Goal: Complete application form: Complete application form

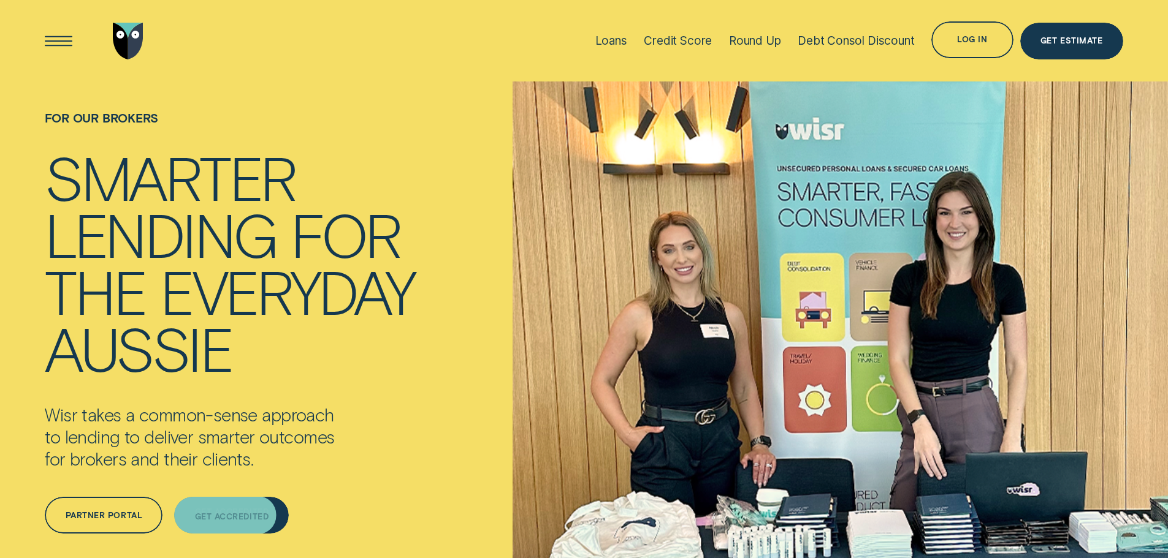
click at [213, 509] on div "Get Accredited" at bounding box center [231, 515] width 115 height 37
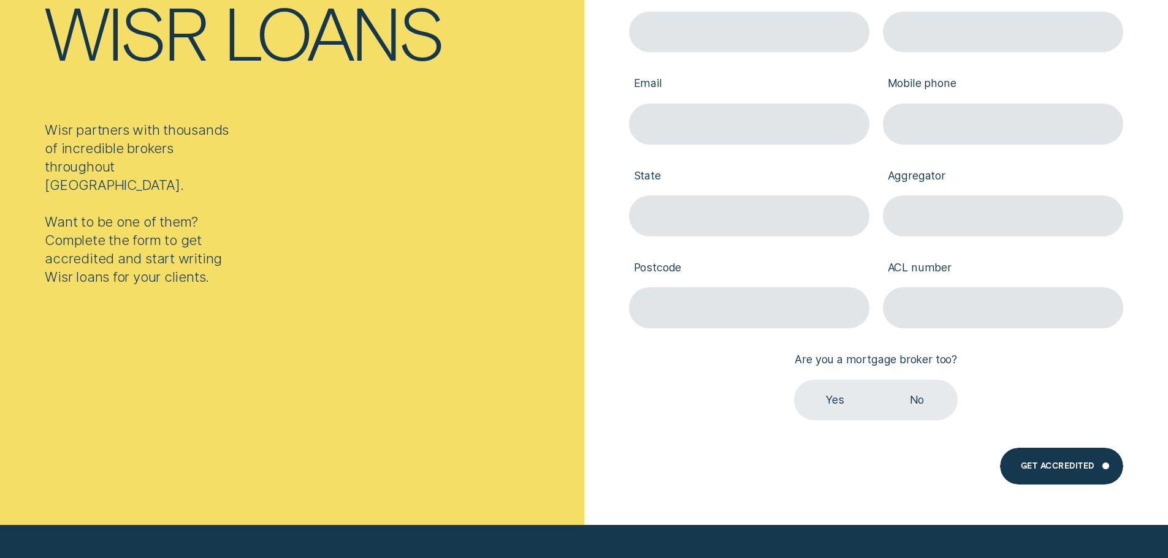
click at [829, 399] on label "Yes" at bounding box center [835, 400] width 82 height 41
click at [794, 380] on input "Yes" at bounding box center [794, 380] width 0 height 0
click at [1005, 297] on input "ACL number" at bounding box center [1003, 307] width 240 height 41
type input "389328"
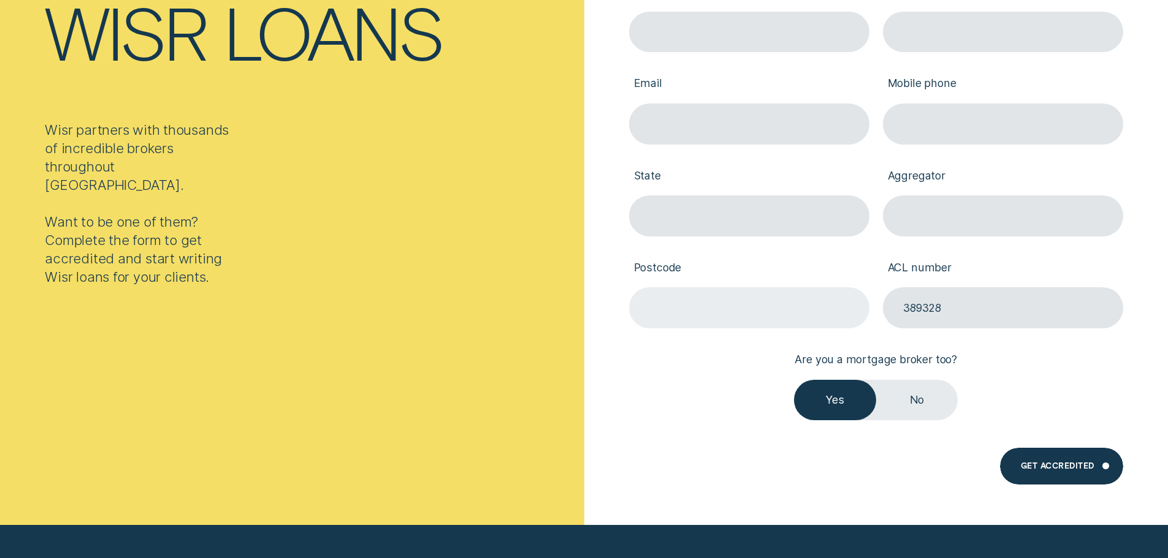
click at [818, 311] on input "Postcode" at bounding box center [749, 307] width 240 height 41
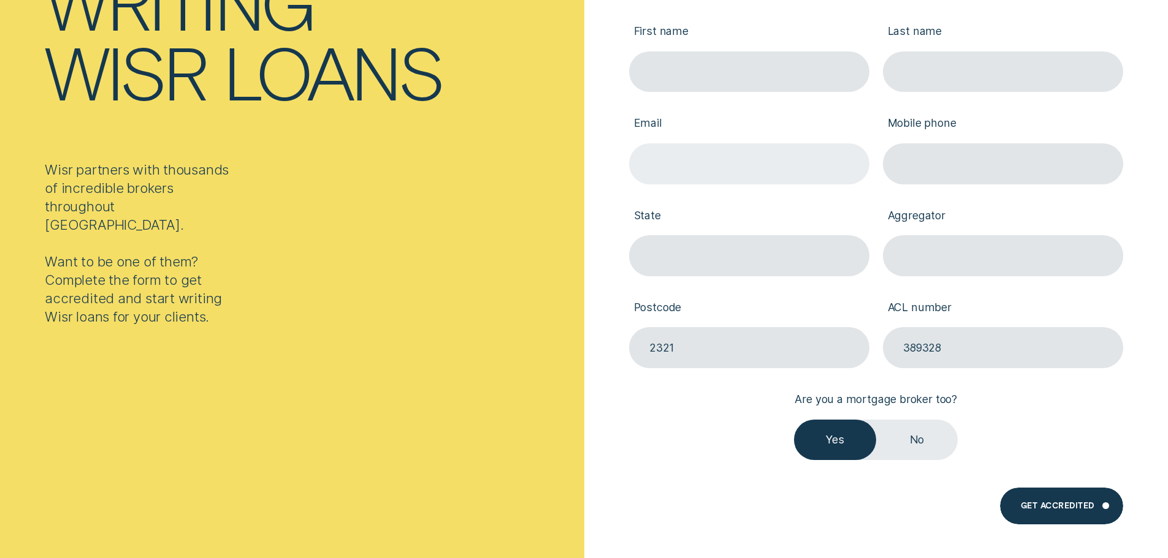
scroll to position [245, 0]
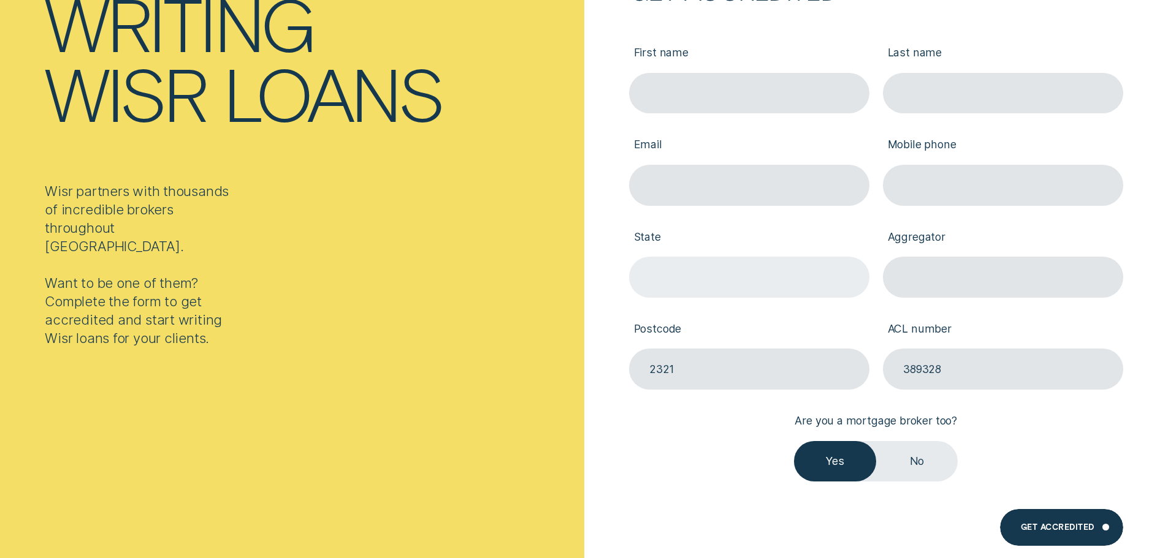
type input "2321"
click at [761, 273] on input "State" at bounding box center [749, 277] width 240 height 41
type input "[GEOGRAPHIC_DATA]"
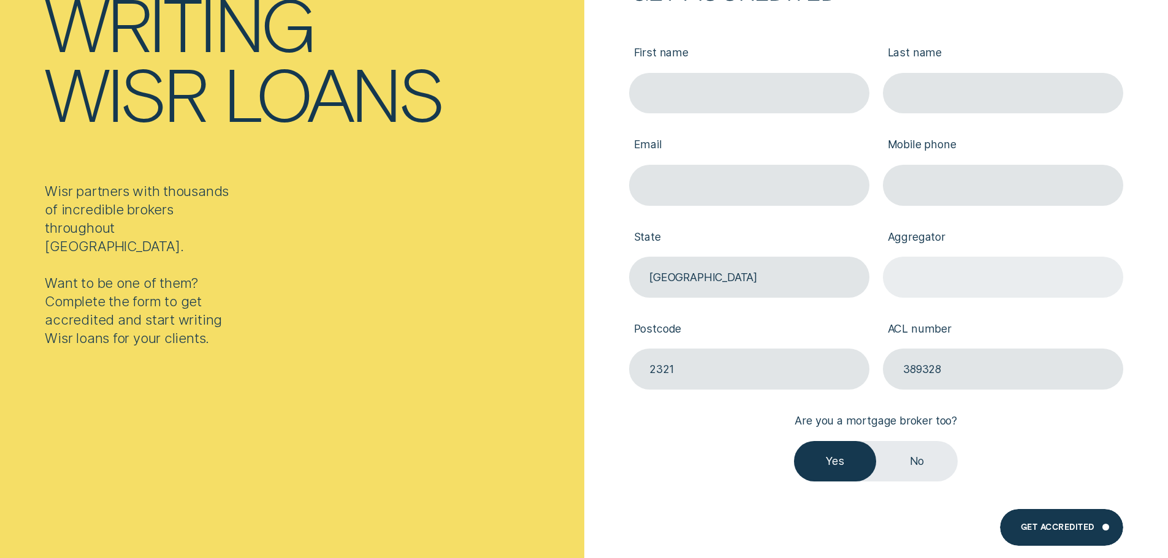
click at [987, 283] on input "Aggregator" at bounding box center [1003, 277] width 240 height 41
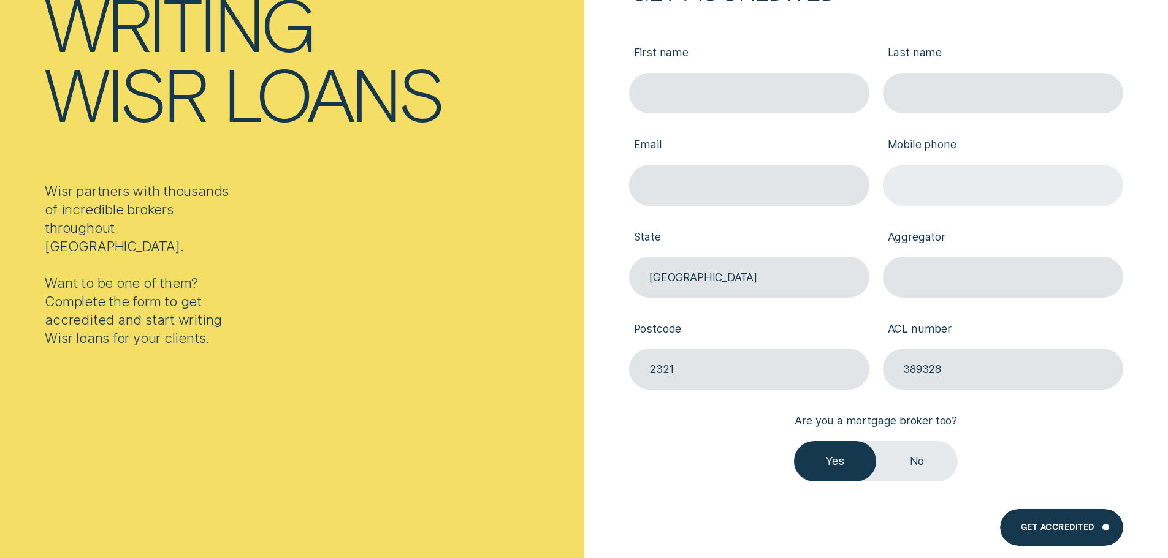
click at [978, 191] on input "Mobile phone" at bounding box center [1003, 185] width 240 height 41
type input "0433036287"
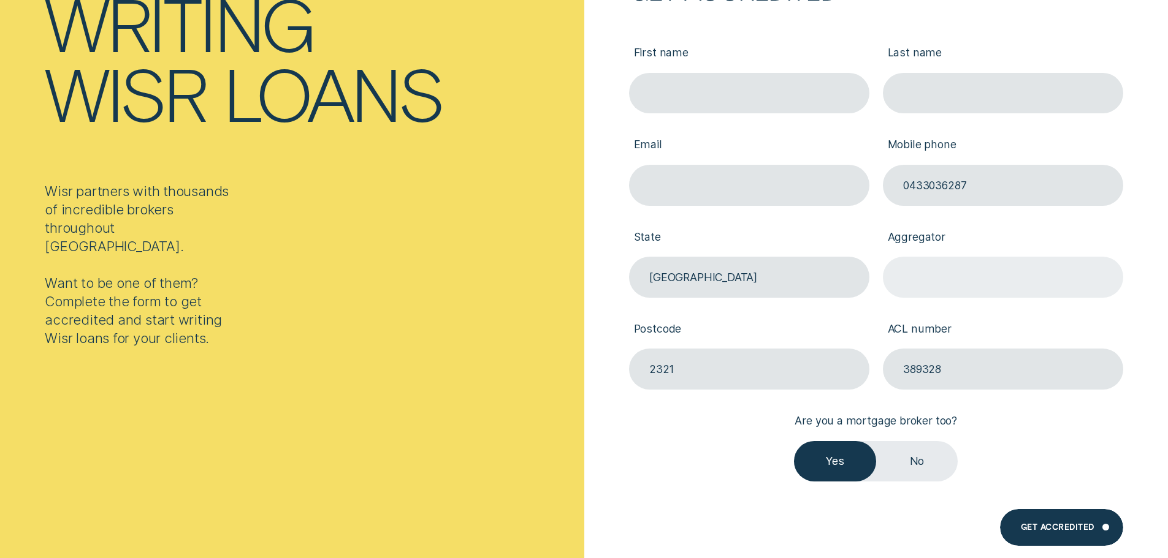
click at [976, 273] on input "Aggregator" at bounding box center [1003, 277] width 240 height 41
type input "Connective"
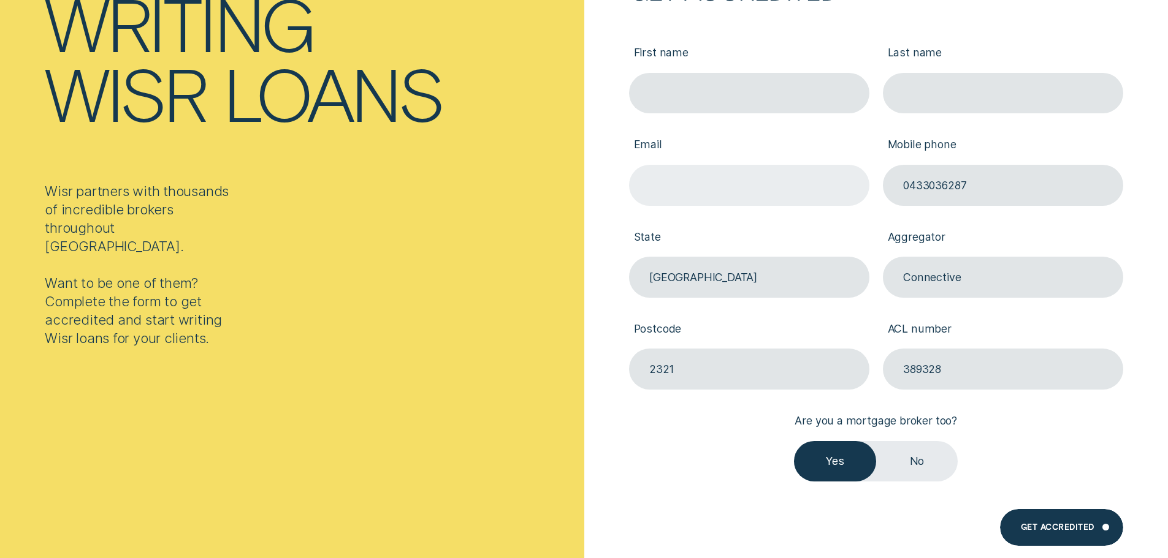
click at [767, 189] on input "Email" at bounding box center [749, 185] width 240 height 41
type input "[EMAIL_ADDRESS][DOMAIN_NAME]"
drag, startPoint x: 717, startPoint y: 94, endPoint x: 726, endPoint y: 113, distance: 21.4
click at [717, 94] on input "First name" at bounding box center [749, 93] width 240 height 41
type input "[PERSON_NAME]"
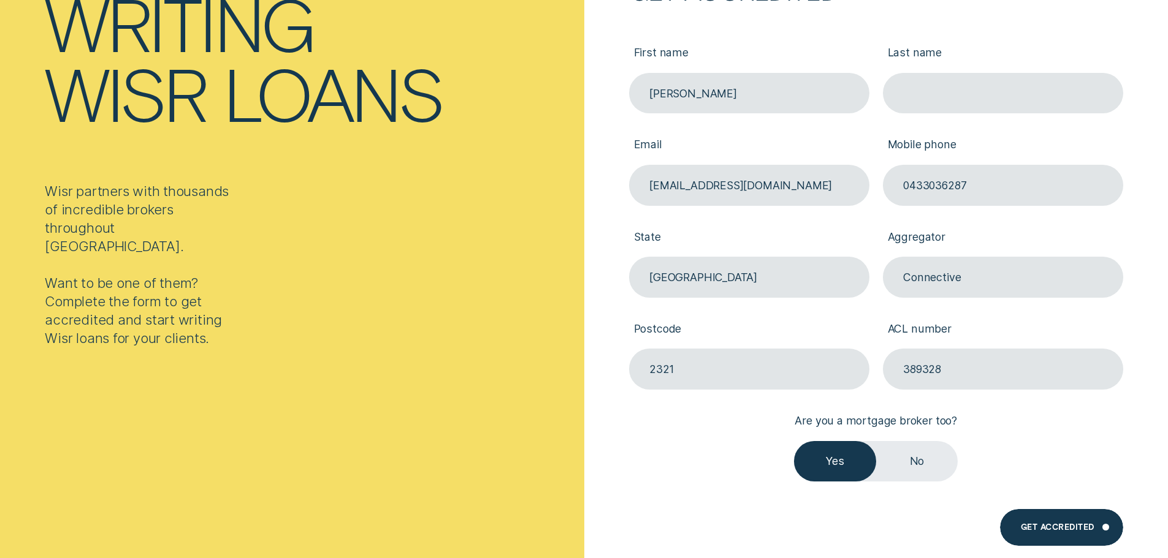
click at [987, 70] on label "Last name" at bounding box center [1003, 53] width 240 height 37
click at [987, 73] on input "Last name" at bounding box center [1003, 93] width 240 height 41
drag, startPoint x: 987, startPoint y: 93, endPoint x: 986, endPoint y: 103, distance: 10.5
click at [987, 93] on input "Last name" at bounding box center [1003, 93] width 240 height 41
type input "[PERSON_NAME]"
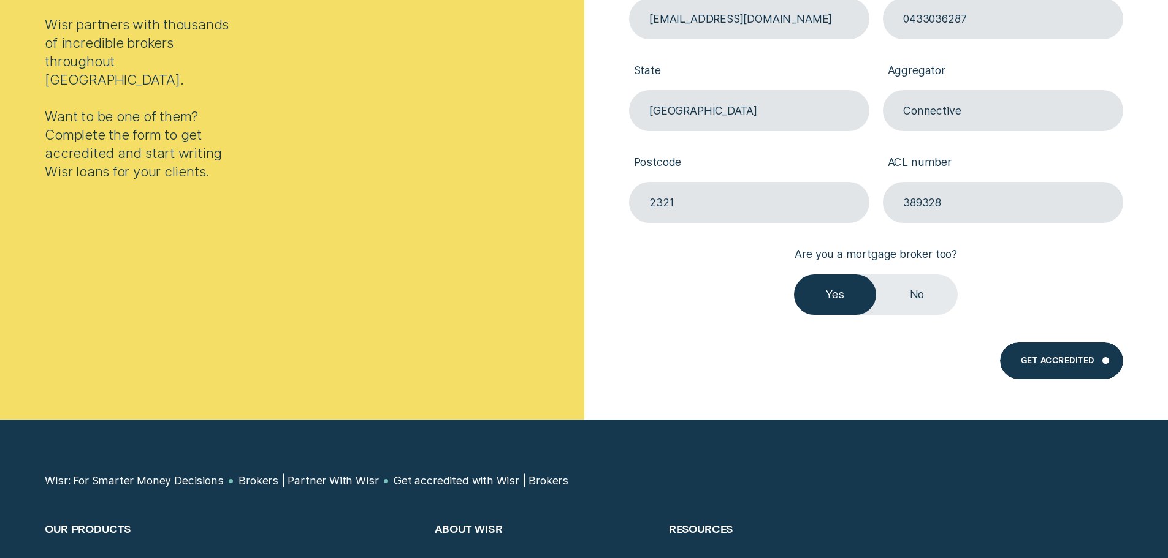
scroll to position [490, 0]
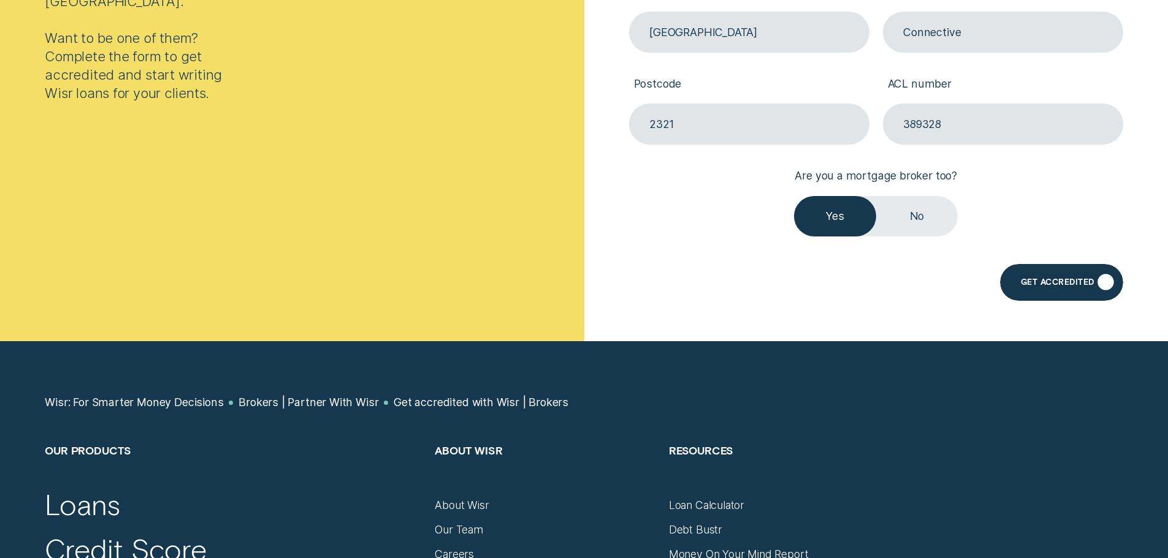
click at [1074, 272] on div "Get Accredited" at bounding box center [1061, 282] width 123 height 37
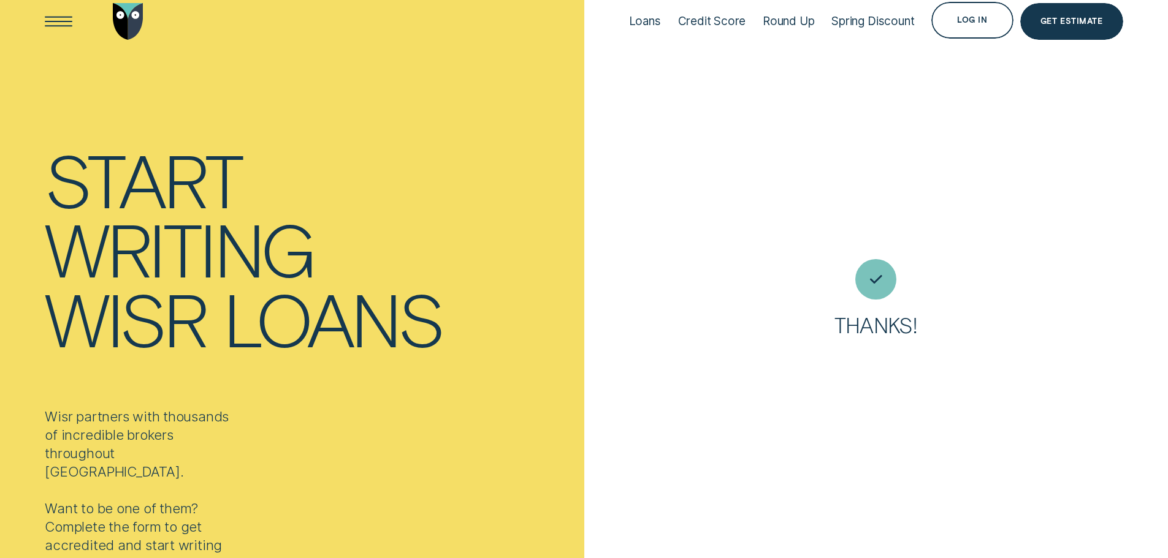
scroll to position [0, 0]
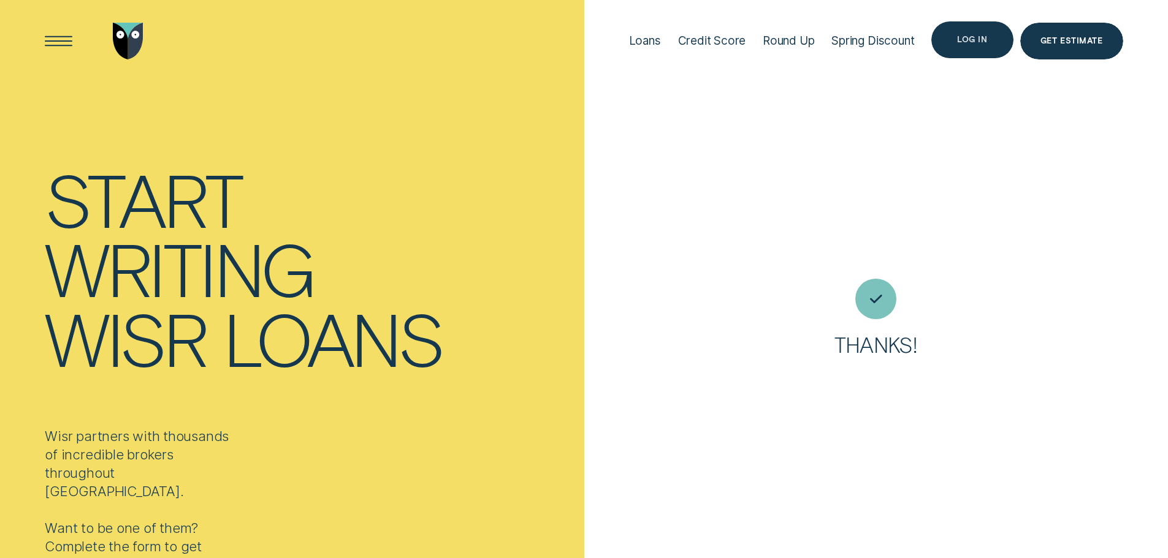
click at [978, 43] on div "Log in" at bounding box center [972, 40] width 30 height 7
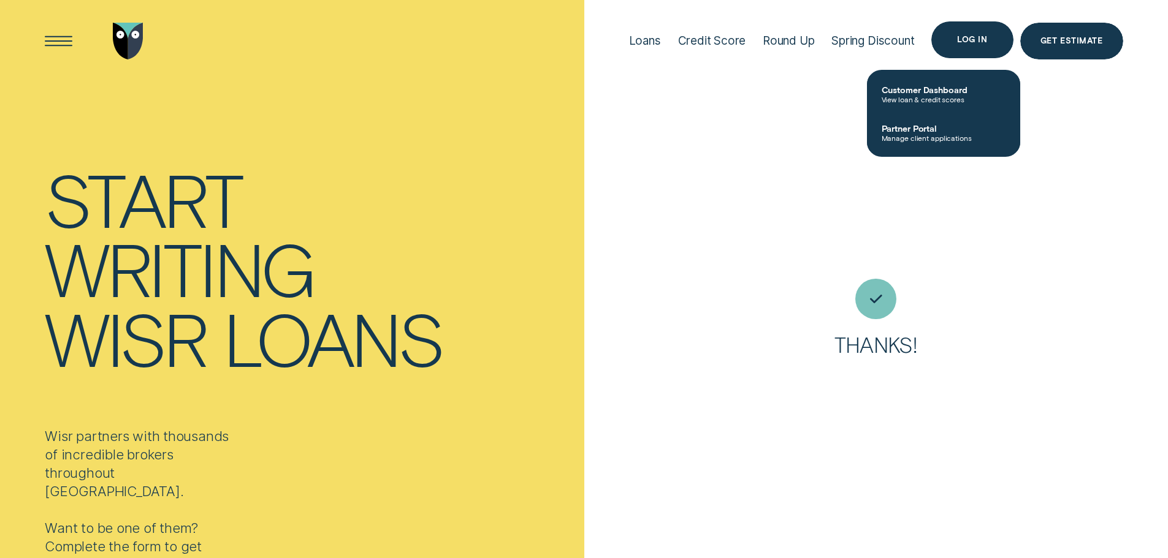
click at [997, 38] on div "Log in" at bounding box center [972, 39] width 82 height 37
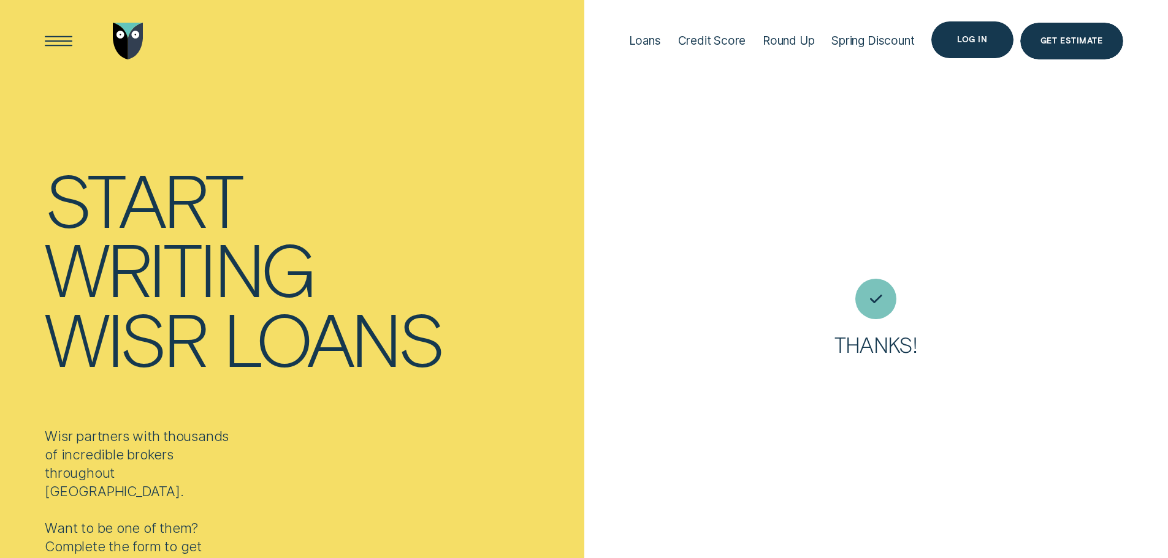
click at [974, 38] on div "Log in" at bounding box center [972, 39] width 30 height 7
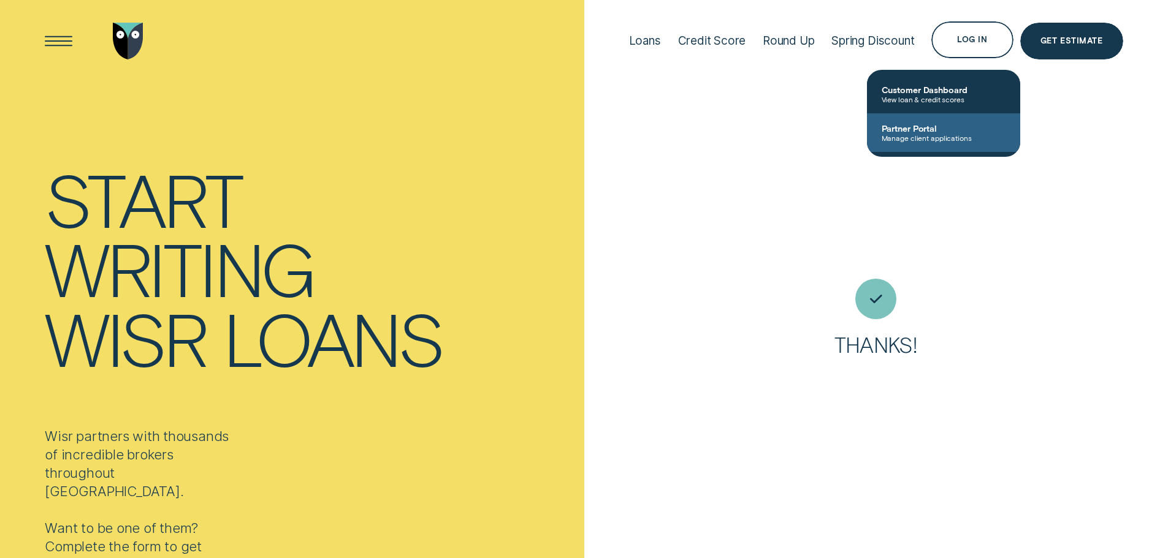
click at [983, 121] on link "Partner Portal Manage client applications" at bounding box center [943, 132] width 153 height 39
